Goal: Task Accomplishment & Management: Understand process/instructions

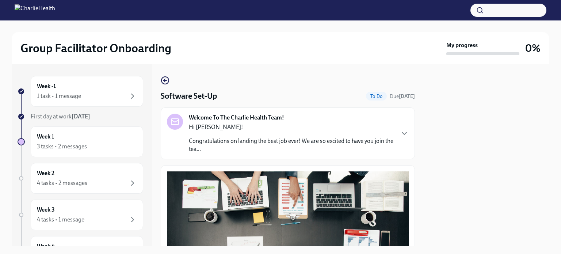
click at [317, 136] on div "Hi [PERSON_NAME]! Congratulations on landing the best job ever! We are so excit…" at bounding box center [291, 138] width 205 height 30
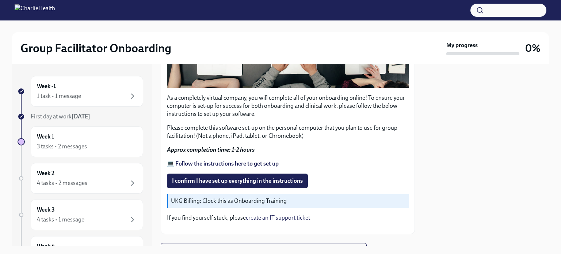
scroll to position [547, 0]
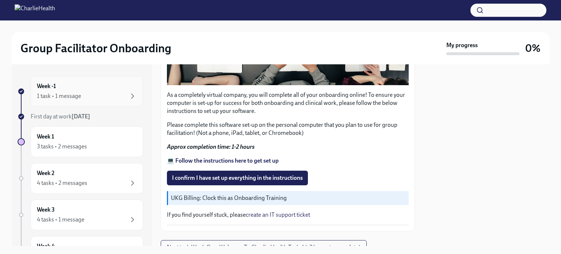
click at [101, 92] on div "1 task • 1 message" at bounding box center [87, 96] width 100 height 9
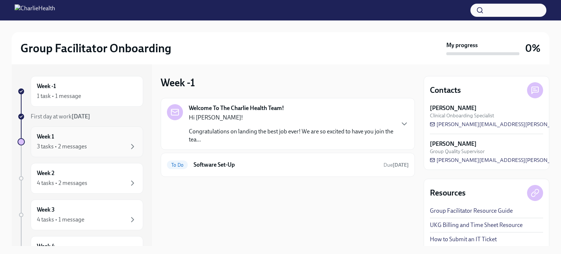
click at [119, 139] on div "Week 1 3 tasks • 2 messages" at bounding box center [87, 141] width 100 height 18
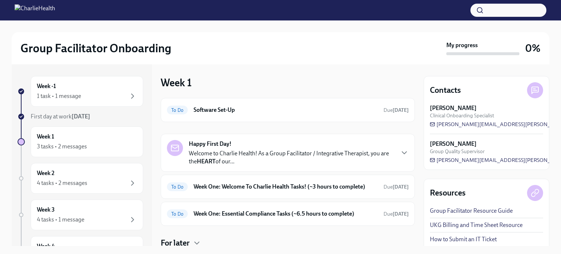
click at [254, 148] on div "Happy First Day! Welcome to Charlie Health! As a Group Facilitator / Integrativ…" at bounding box center [291, 153] width 205 height 26
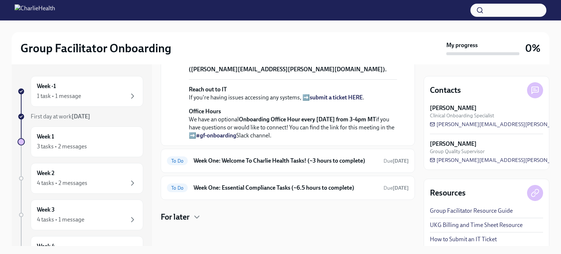
scroll to position [328, 0]
click at [350, 165] on h6 "Week One: Welcome To Charlie Health Tasks! (~3 hours to complete)" at bounding box center [285, 161] width 184 height 8
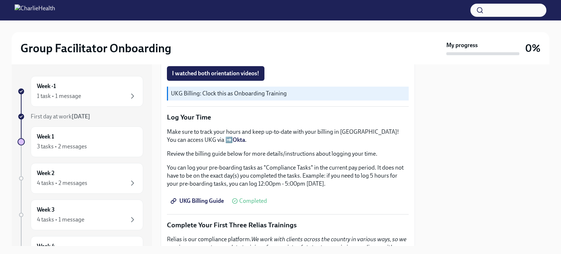
scroll to position [657, 0]
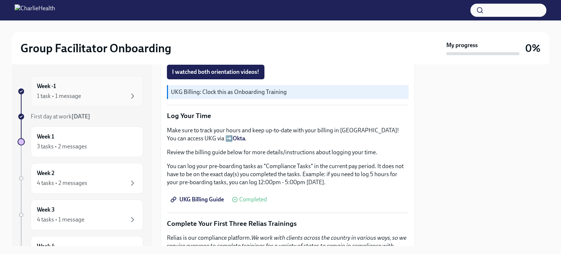
click at [57, 94] on div "1 task • 1 message" at bounding box center [59, 96] width 44 height 8
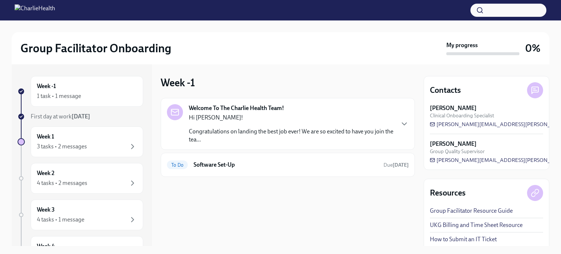
click at [55, 10] on img at bounding box center [35, 10] width 41 height 12
